Goal: Transaction & Acquisition: Obtain resource

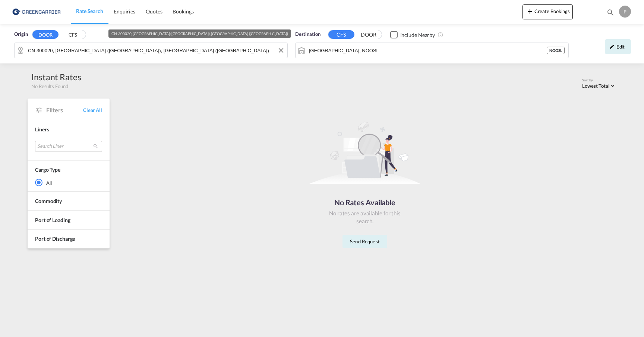
click at [148, 50] on input "CN-300020, [GEOGRAPHIC_DATA] ([GEOGRAPHIC_DATA]), [GEOGRAPHIC_DATA] ([GEOGRAPHI…" at bounding box center [156, 50] width 256 height 11
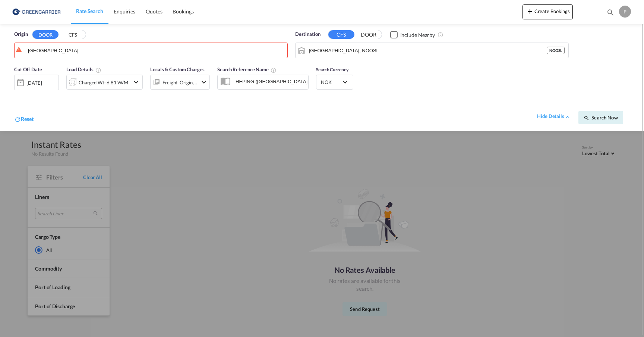
click at [75, 36] on button "CFS" at bounding box center [73, 35] width 26 height 9
click at [69, 54] on body "Rate Search Enquiries Quotes Bookings Rate Search Enquiries" at bounding box center [322, 168] width 644 height 337
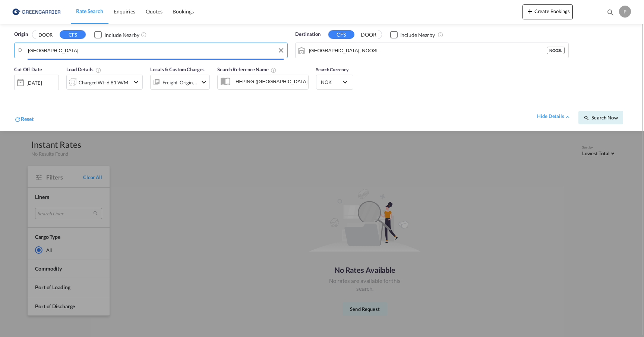
click at [69, 51] on input "[GEOGRAPHIC_DATA]" at bounding box center [156, 50] width 256 height 11
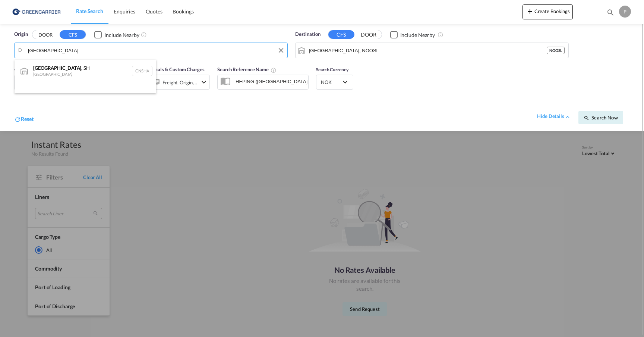
click at [64, 65] on div "[GEOGRAPHIC_DATA] , SH China CNSHA" at bounding box center [86, 71] width 142 height 22
type input "[GEOGRAPHIC_DATA], SH, CNSHA"
click at [599, 116] on span "Search Now" at bounding box center [601, 117] width 34 height 6
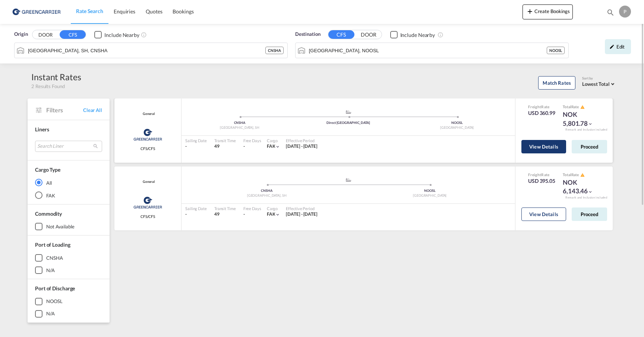
click at [551, 148] on button "View Details" at bounding box center [544, 146] width 45 height 13
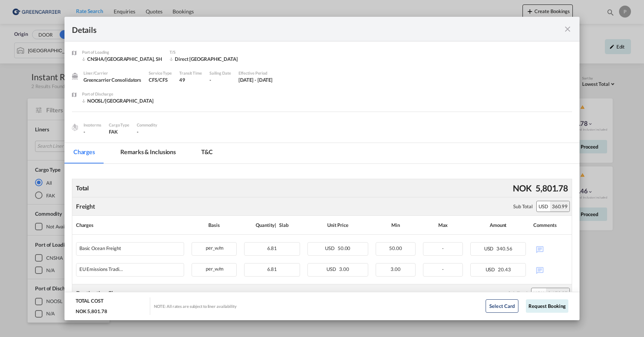
click at [568, 31] on md-icon "icon-close fg-AAA8AD m-0 cursor" at bounding box center [567, 29] width 9 height 9
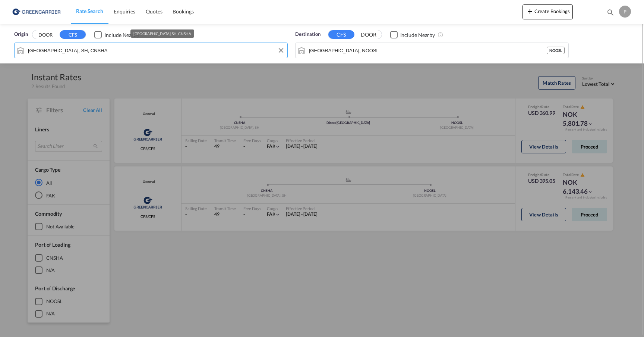
click at [120, 54] on input "[GEOGRAPHIC_DATA], SH, CNSHA" at bounding box center [156, 50] width 256 height 11
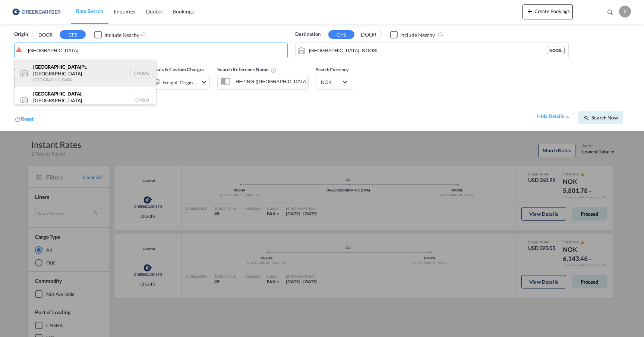
click at [98, 75] on div "Qingdao Pt, SD China CNQDG" at bounding box center [86, 73] width 142 height 27
type input "Qingdao Pt, SD, CNQDG"
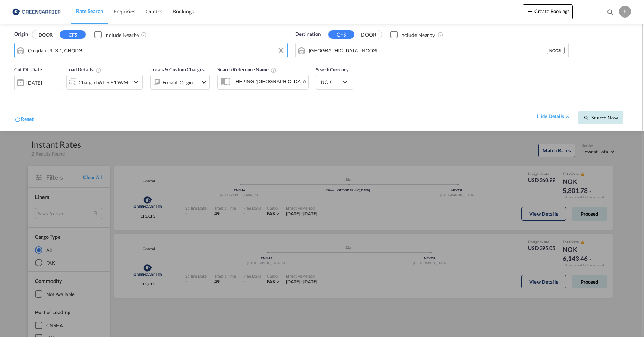
click at [602, 114] on span "Search Now" at bounding box center [601, 117] width 34 height 6
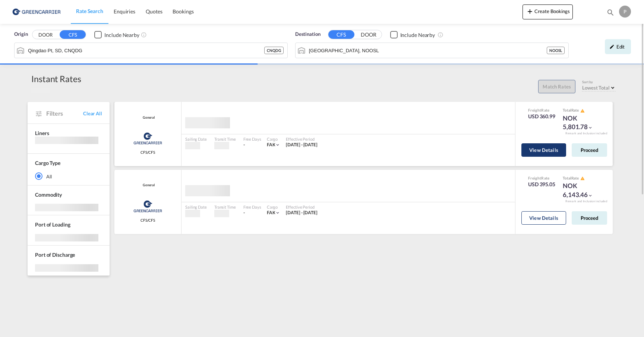
click at [530, 147] on button "View Details" at bounding box center [544, 149] width 45 height 13
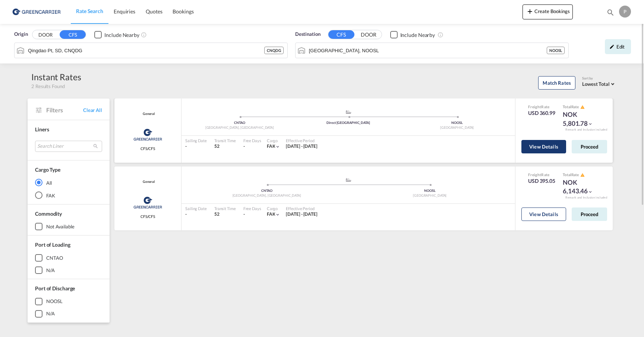
click at [536, 143] on button "View Details" at bounding box center [544, 146] width 45 height 13
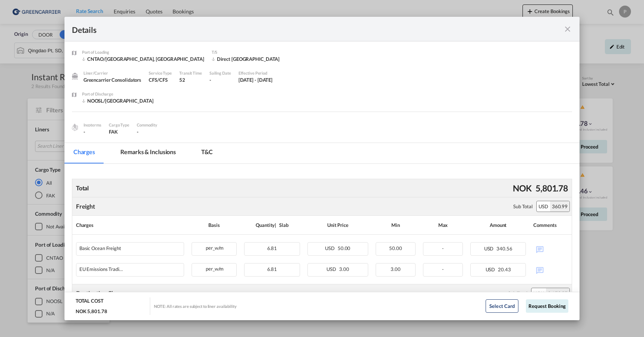
click at [568, 29] on md-icon "icon-close fg-AAA8AD m-0 cursor" at bounding box center [567, 29] width 9 height 9
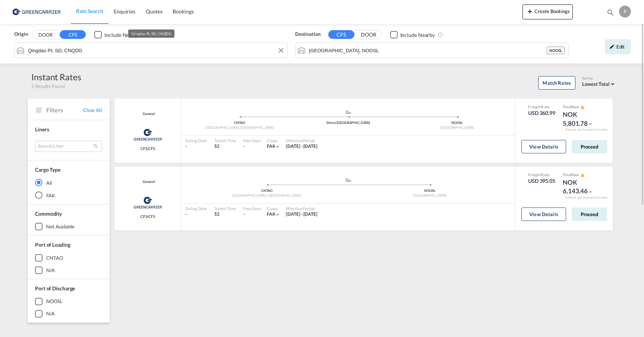
click at [259, 50] on input "Qingdao Pt, SD, CNQDG" at bounding box center [156, 50] width 256 height 11
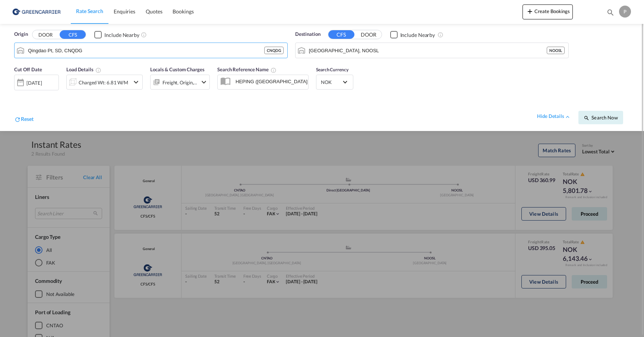
click at [95, 82] on div "Charged Wt: 6.81 W/M" at bounding box center [104, 82] width 50 height 10
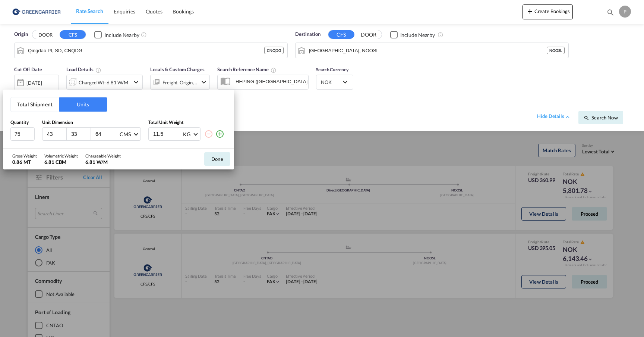
click at [30, 105] on button "Total Shipment" at bounding box center [35, 104] width 48 height 14
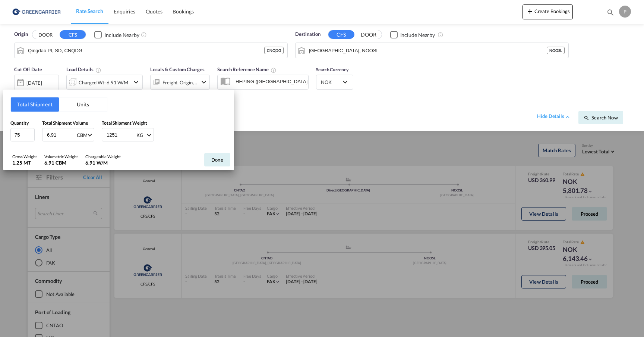
click at [65, 136] on input "6.91" at bounding box center [61, 134] width 30 height 13
type input "9.28"
drag, startPoint x: 122, startPoint y: 136, endPoint x: 88, endPoint y: 137, distance: 34.3
click at [88, 137] on div "Quantity 75 Total Shipment Volume 9.28 CBM CBM CFT Total Shipment Weight 1251 K…" at bounding box center [118, 130] width 216 height 22
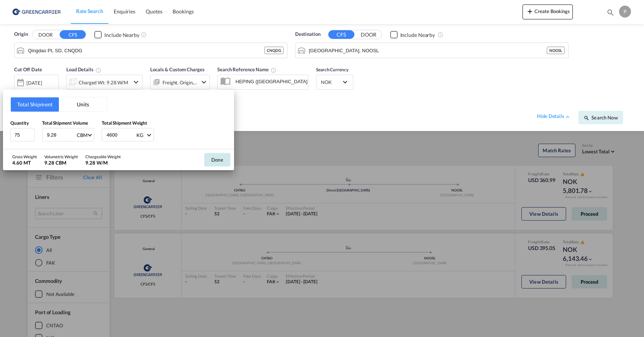
type input "4600"
click at [218, 158] on button "Done" at bounding box center [217, 159] width 26 height 13
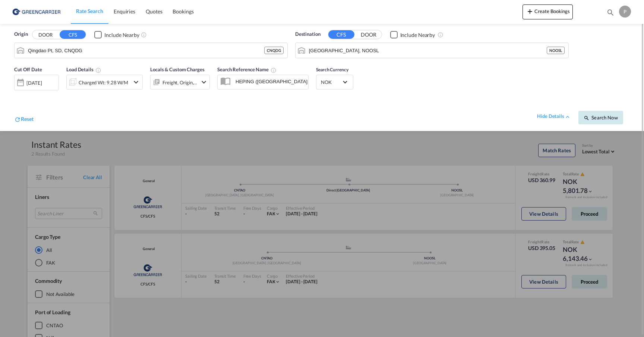
click at [607, 117] on span "Search Now" at bounding box center [601, 117] width 34 height 6
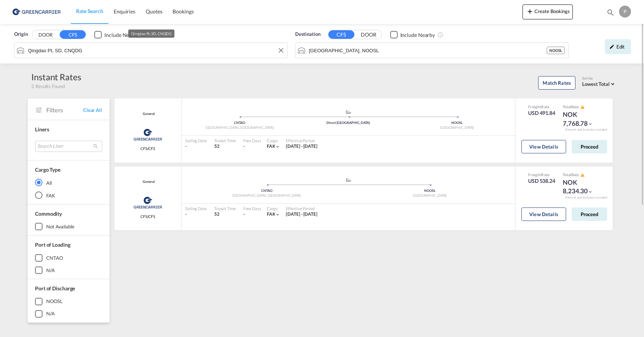
click at [91, 50] on input "Qingdao Pt, SD, CNQDG" at bounding box center [156, 50] width 256 height 11
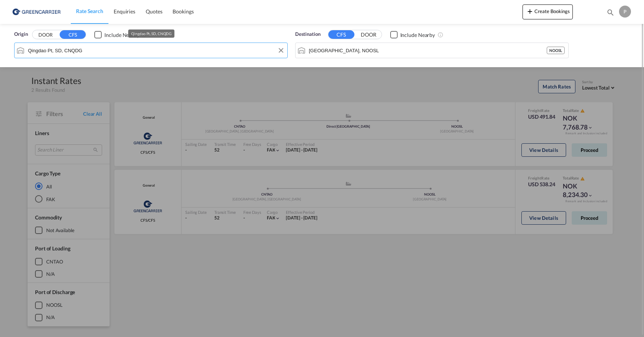
click at [91, 50] on input "Qingdao Pt, SD, CNQDG" at bounding box center [156, 50] width 256 height 11
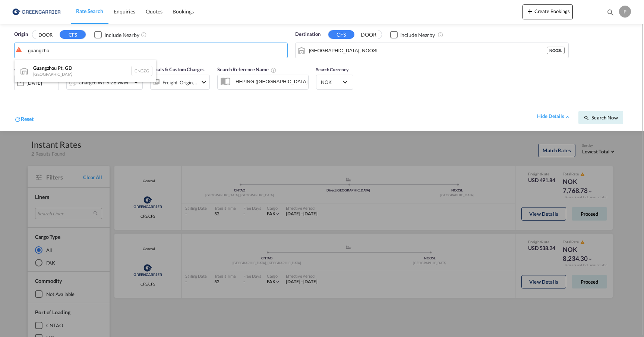
drag, startPoint x: 85, startPoint y: 69, endPoint x: 105, endPoint y: 86, distance: 26.4
click at [85, 69] on div "Guangzho u Pt, GD China CNGZG" at bounding box center [86, 71] width 142 height 22
type input "Guangzhou Pt, GD, CNGZG"
click at [596, 117] on span "Search Now" at bounding box center [601, 117] width 34 height 6
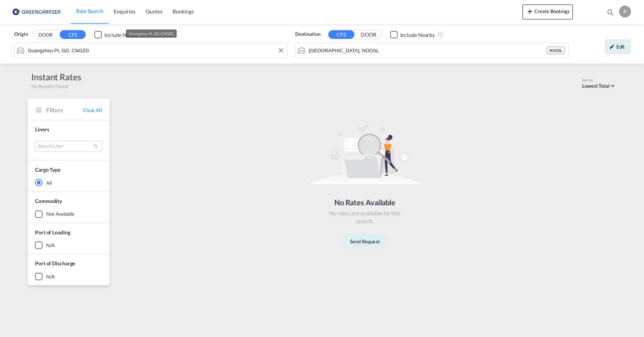
click at [123, 50] on input "Guangzhou Pt, GD, CNGZG" at bounding box center [156, 50] width 256 height 11
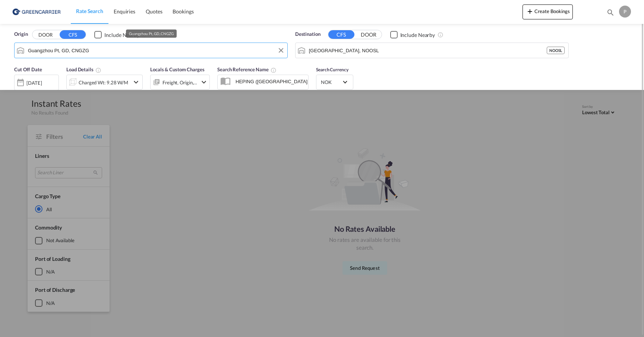
click at [123, 50] on input "Guangzhou Pt, GD, CNGZG" at bounding box center [156, 50] width 256 height 11
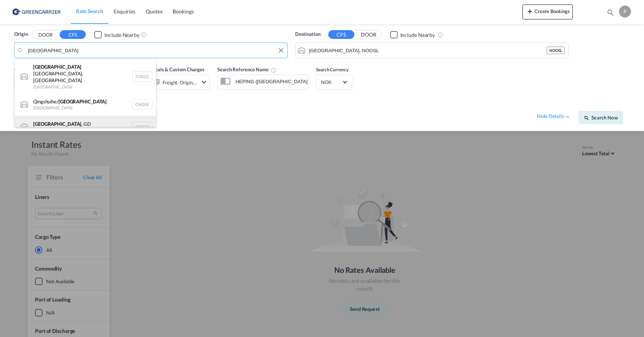
drag, startPoint x: 123, startPoint y: 50, endPoint x: 76, endPoint y: 118, distance: 83.0
click at [76, 118] on div "[GEOGRAPHIC_DATA] , GD [GEOGRAPHIC_DATA] CNSZX" at bounding box center [86, 127] width 142 height 22
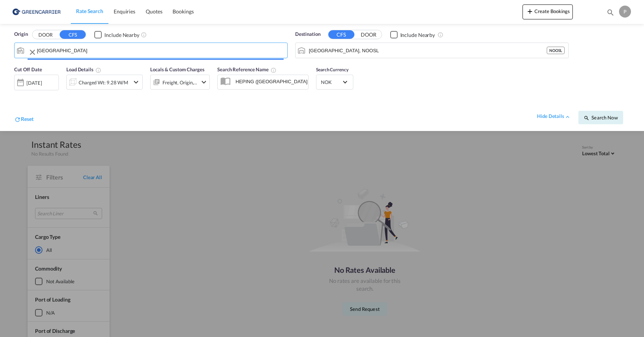
type input "[GEOGRAPHIC_DATA], GD, CNSZX"
click at [604, 120] on span "Search Now" at bounding box center [601, 117] width 34 height 6
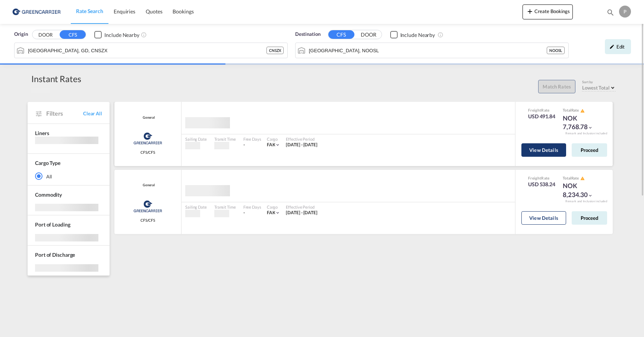
click at [548, 149] on button "View Details" at bounding box center [544, 149] width 45 height 13
click at [533, 150] on body "Rate Search Enquiries Quotes Bookings Rate Search Enquiries" at bounding box center [322, 168] width 644 height 337
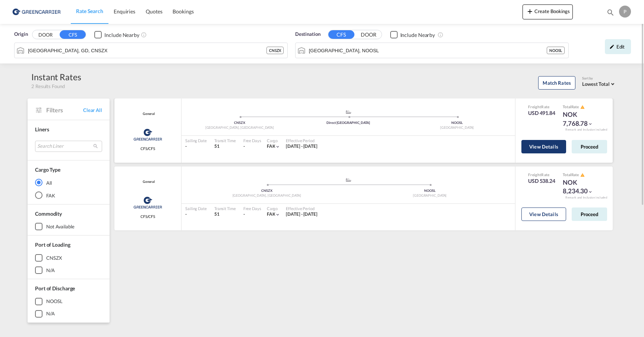
click at [536, 147] on button "View Details" at bounding box center [544, 146] width 45 height 13
